Goal: Task Accomplishment & Management: Manage account settings

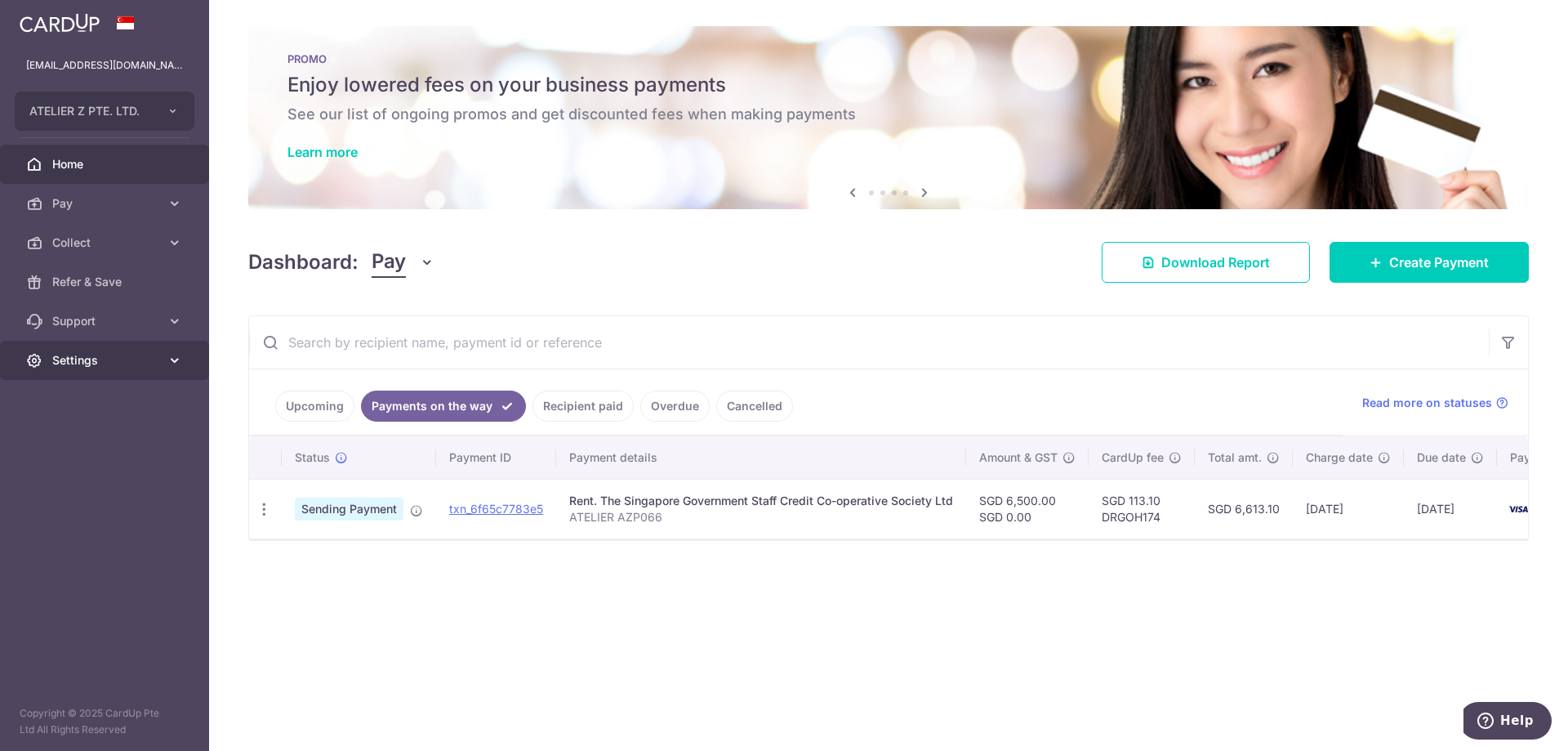
click at [109, 365] on span "Settings" at bounding box center [106, 360] width 107 height 16
click at [95, 430] on span "Logout" at bounding box center [106, 438] width 107 height 16
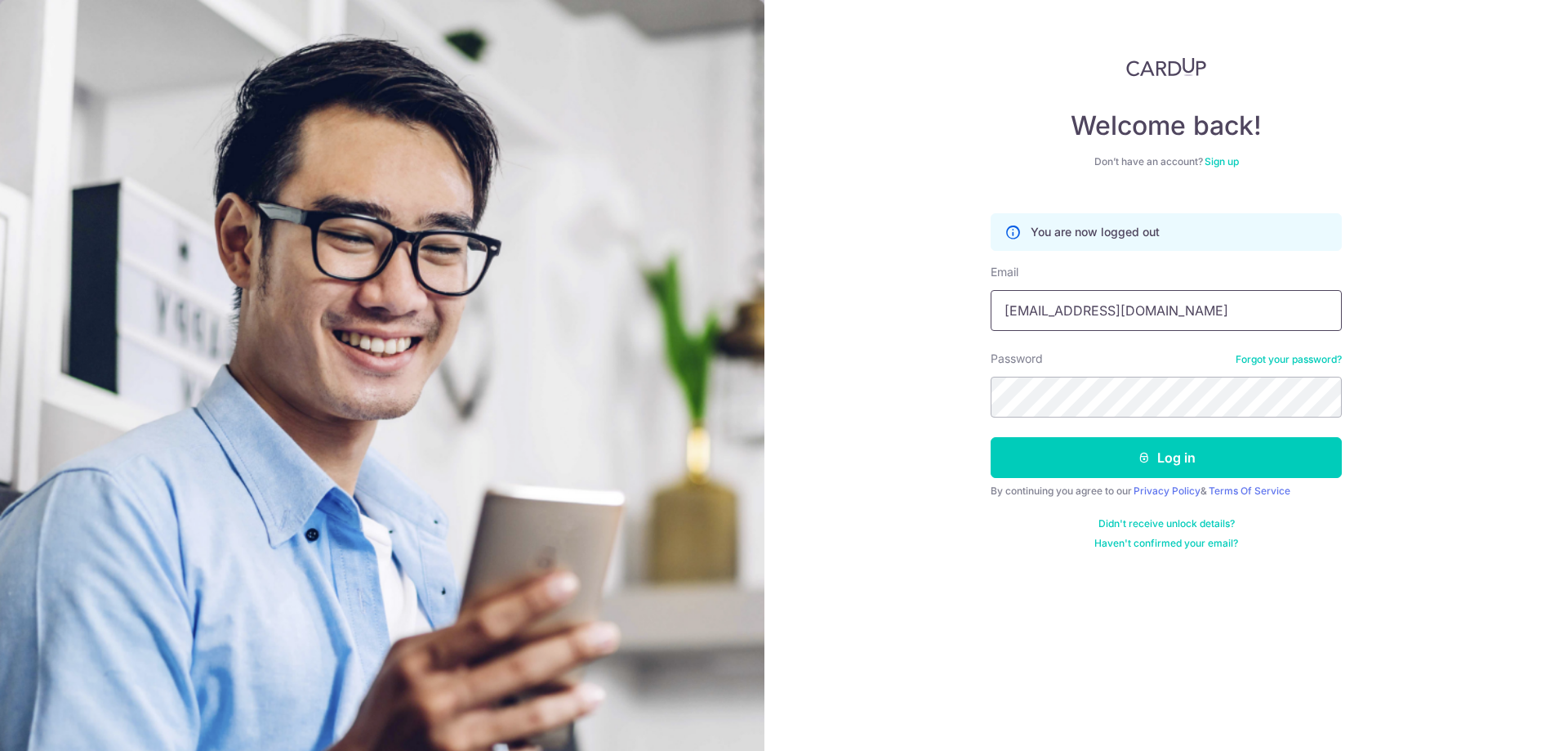
click at [1081, 309] on input "accounts@atelier-z.com.sg" at bounding box center [1166, 310] width 351 height 41
type input "[EMAIL_ADDRESS][DOMAIN_NAME]"
click at [1177, 464] on button "Log in" at bounding box center [1166, 458] width 351 height 41
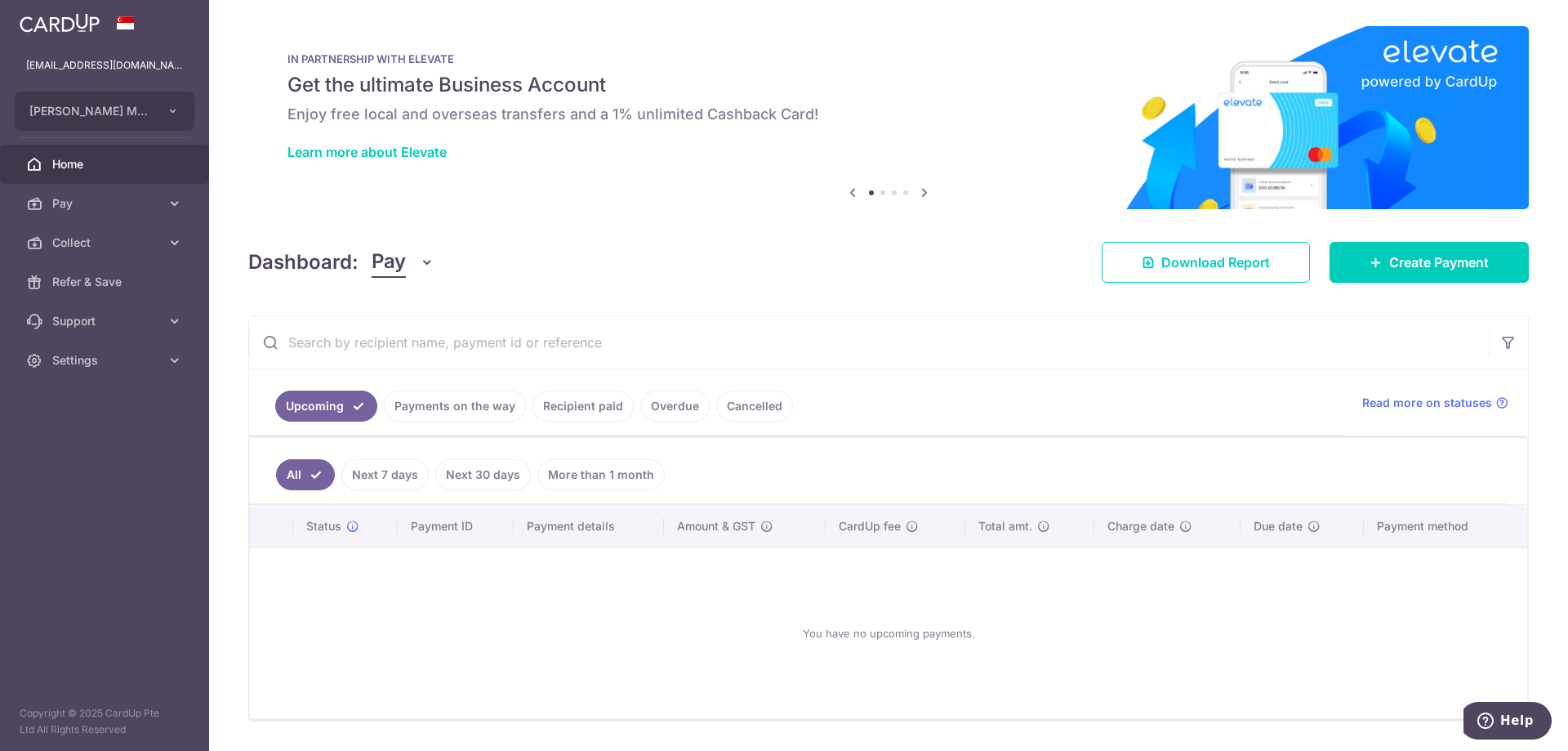
click at [443, 401] on link "Payments on the way" at bounding box center [455, 406] width 142 height 31
